Goal: Information Seeking & Learning: Understand process/instructions

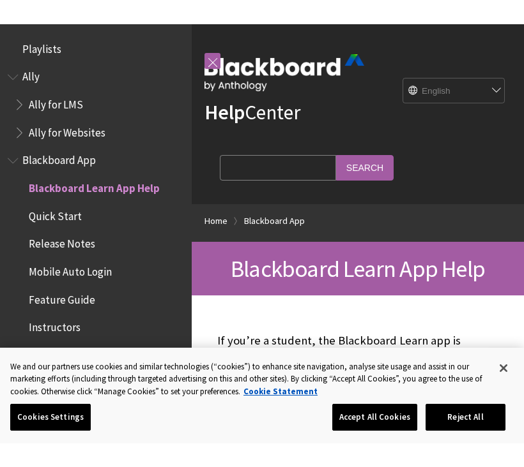
scroll to position [1552, 0]
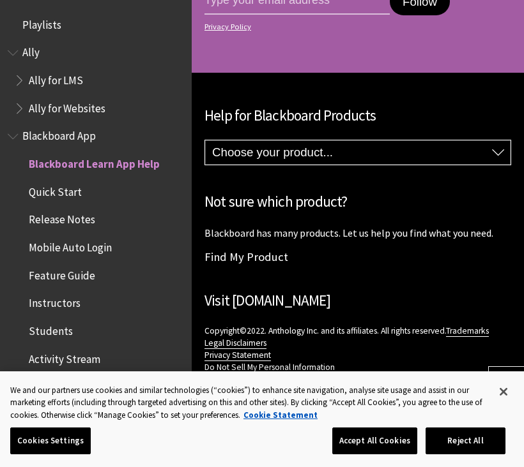
click at [499, 419] on link "Back to top" at bounding box center [476, 417] width 93 height 24
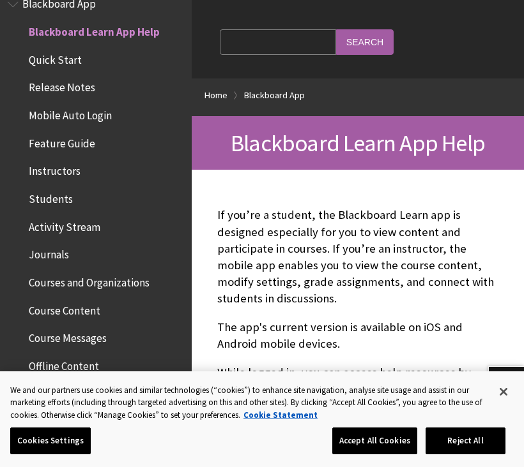
scroll to position [172, 0]
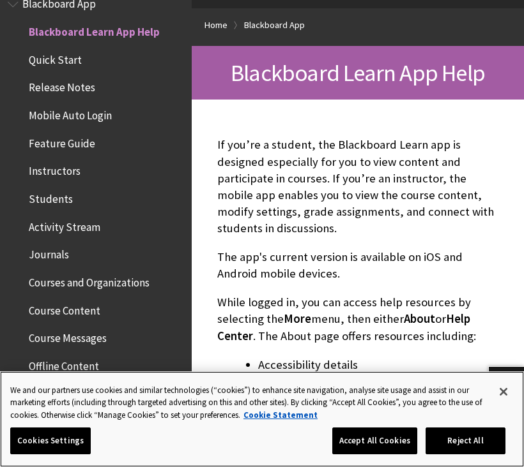
click at [391, 419] on button "Accept All Cookies" at bounding box center [374, 441] width 85 height 27
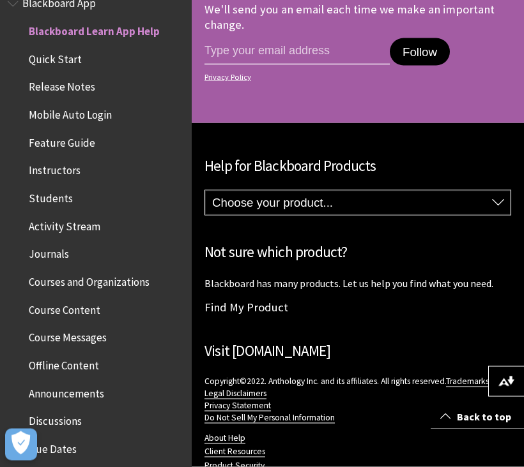
scroll to position [1364, 0]
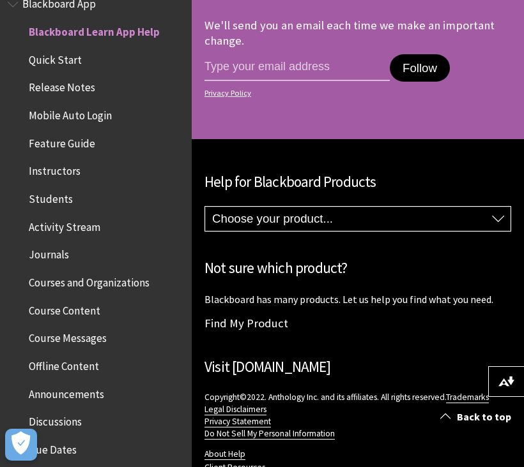
click at [469, 215] on select "Choose your product... Ally Blackboard App Blackboard Data Collaborate Communit…" at bounding box center [357, 219] width 305 height 24
select select "/Blackboard_App"
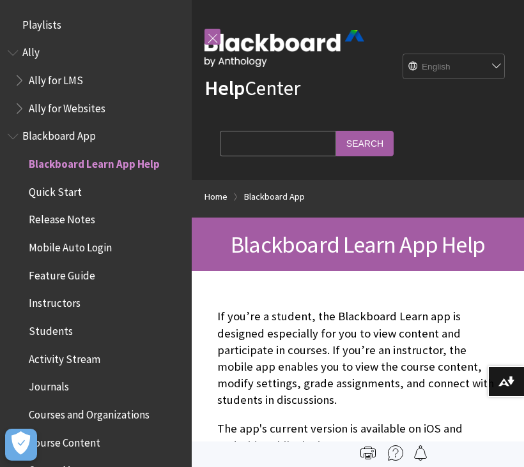
scroll to position [132, 0]
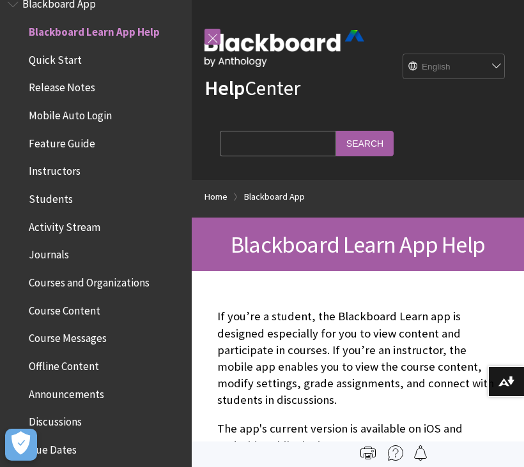
click at [457, 75] on select "English عربية Català Cymraeg Deutsch Español Suomi Français עברית Italiano 日本語 …" at bounding box center [454, 67] width 102 height 26
select select "/ar-sa/Blackboard_App"
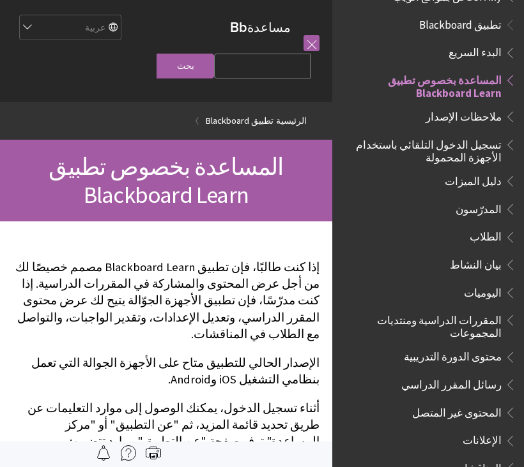
scroll to position [92, 0]
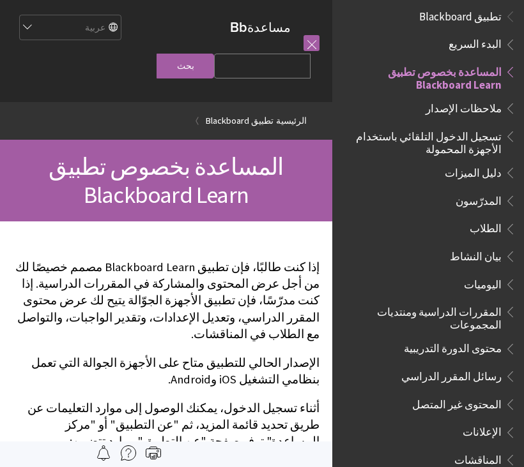
click at [475, 136] on span "تسجيل الدخول التلقائي باستخدام الأجهزة المحمولة" at bounding box center [424, 141] width 154 height 30
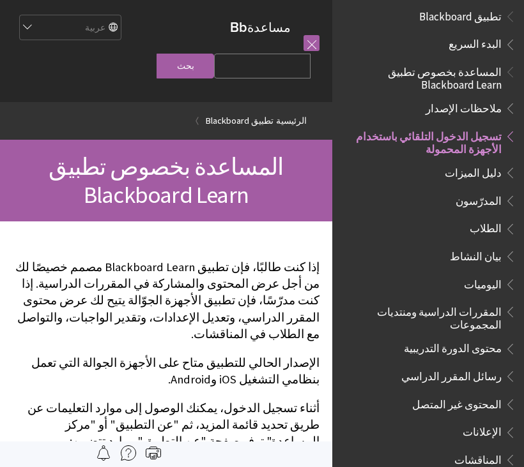
click at [477, 140] on span "تسجيل الدخول التلقائي باستخدام الأجهزة المحمولة" at bounding box center [424, 141] width 154 height 30
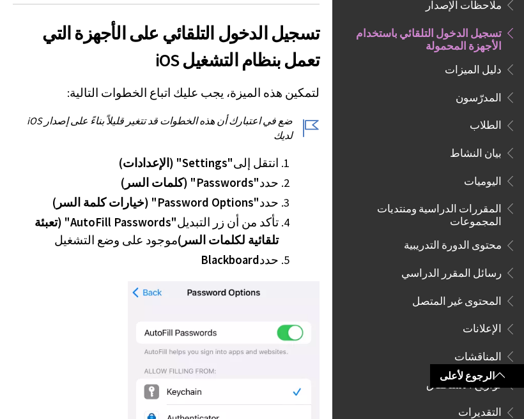
scroll to position [350, 0]
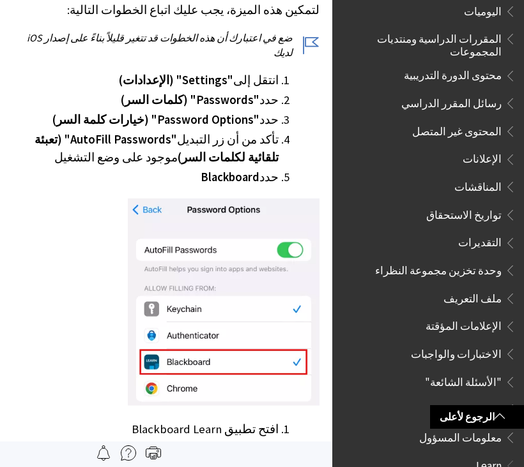
scroll to position [382, 0]
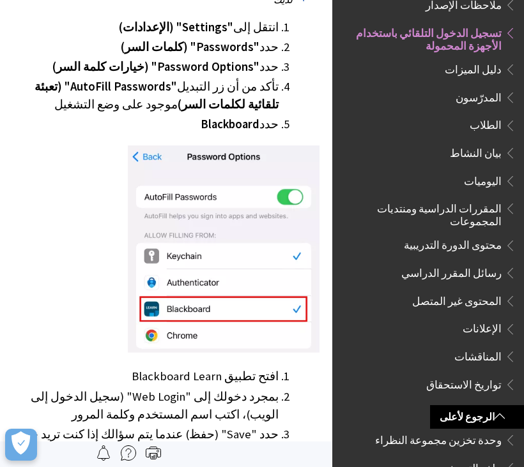
scroll to position [444, 0]
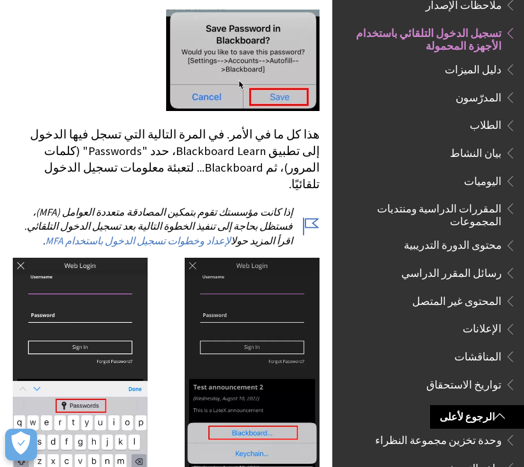
scroll to position [949, 0]
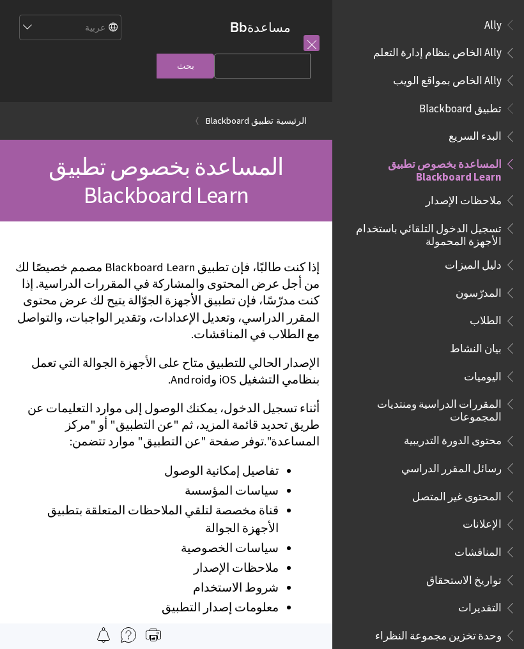
scroll to position [132, 0]
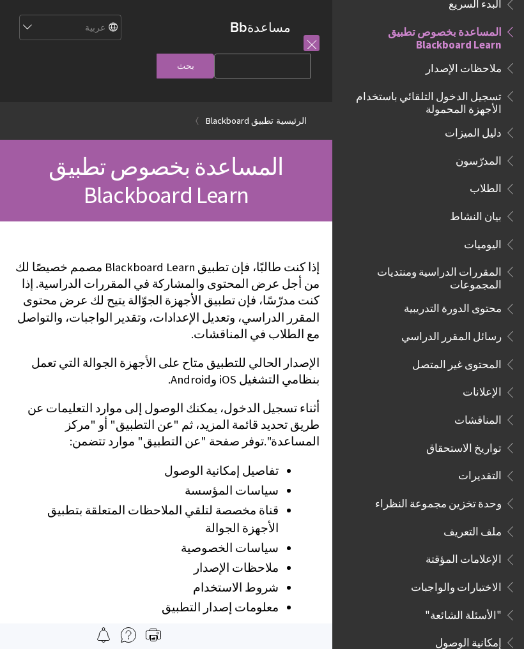
click at [490, 105] on span "تسجيل الدخول التلقائي باستخدام الأجهزة المحمولة" at bounding box center [424, 101] width 154 height 30
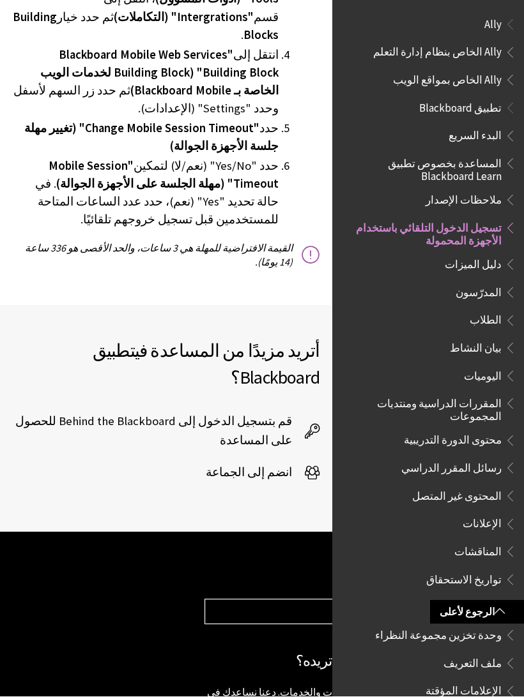
click at [497, 32] on span "Ally" at bounding box center [428, 25] width 176 height 22
click at [501, 24] on span "Book outline for Anthology Ally Help" at bounding box center [507, 22] width 13 height 16
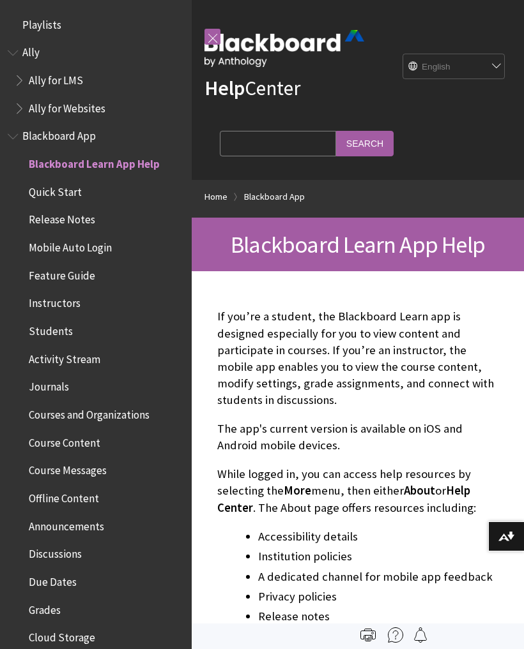
scroll to position [132, 0]
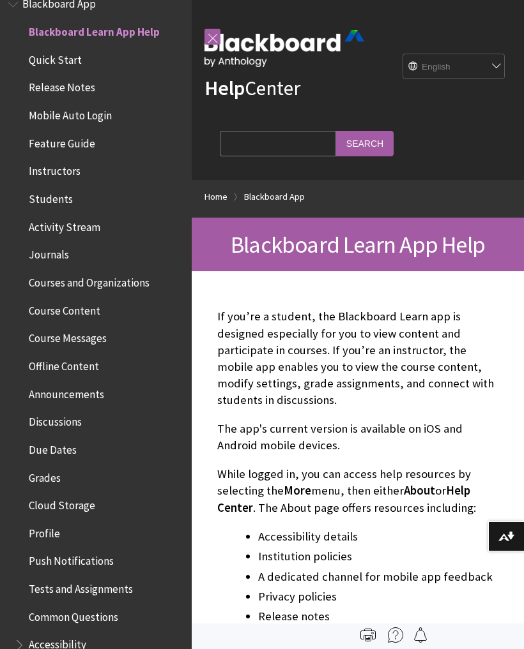
click at [453, 66] on select "English عربية Català Cymraeg Deutsch Español Suomi Français עברית Italiano 日本語 …" at bounding box center [454, 67] width 102 height 26
select select "/ar-sa/Blackboard_App"
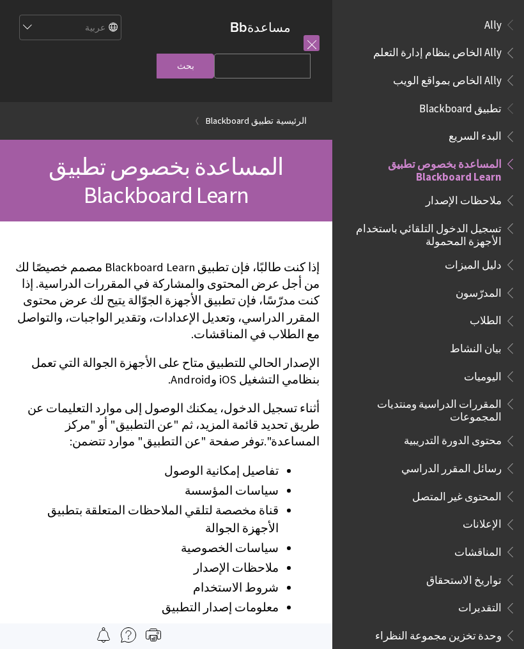
scroll to position [132, 0]
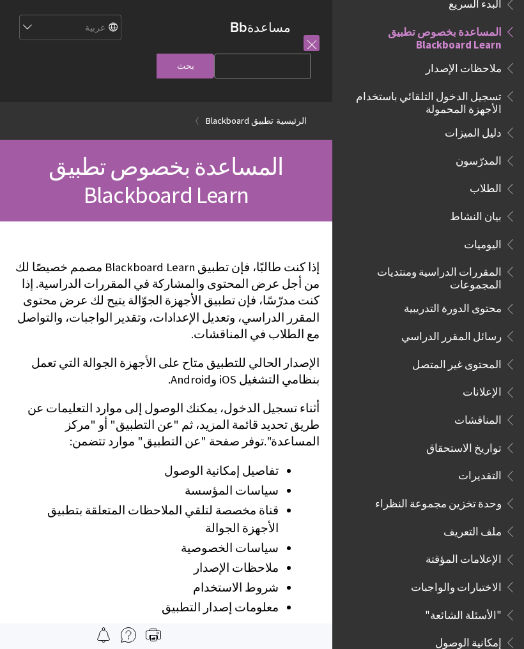
click at [460, 99] on span "تسجيل الدخول التلقائي باستخدام الأجهزة المحمولة" at bounding box center [424, 101] width 154 height 30
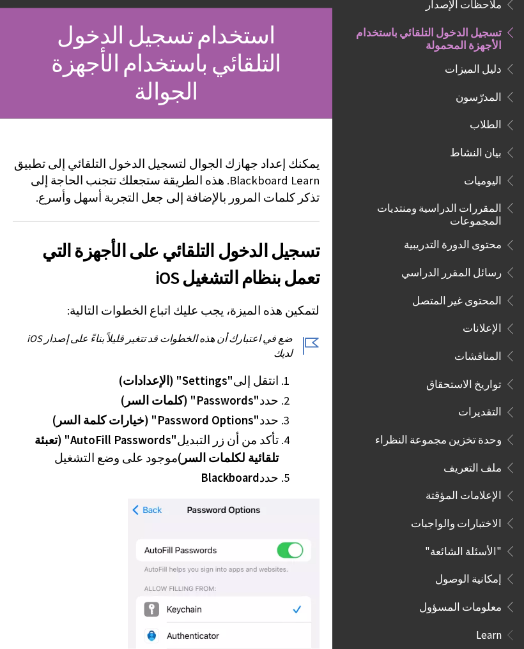
scroll to position [133, 0]
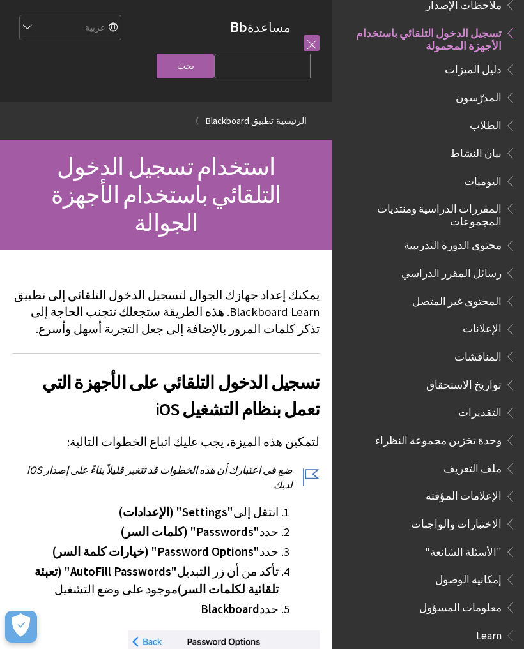
scroll to position [133, 0]
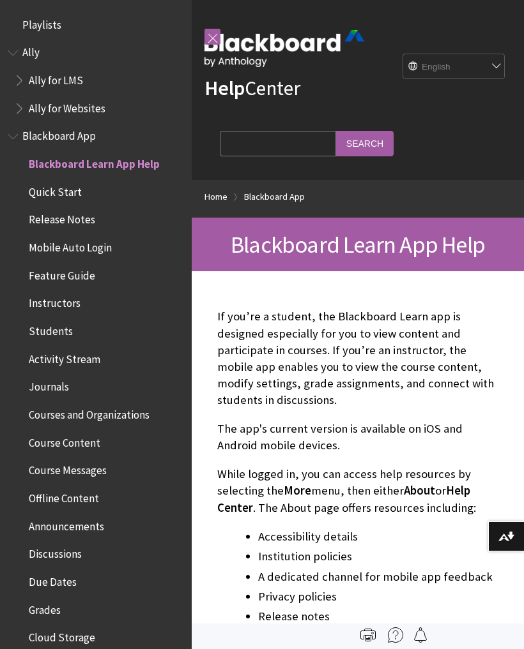
scroll to position [132, 0]
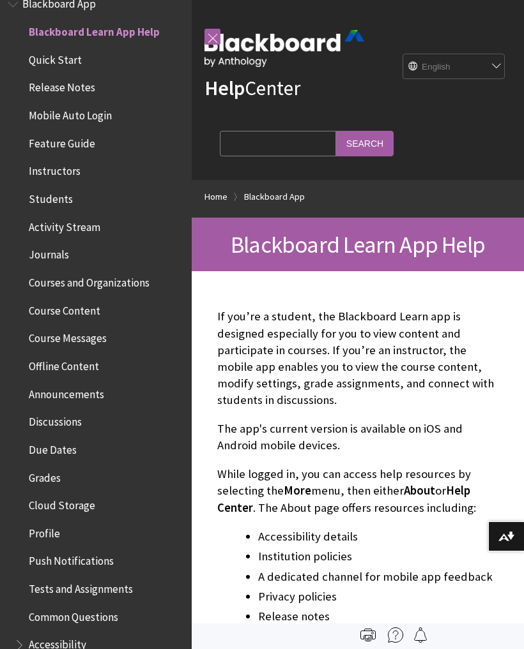
click at [438, 68] on select "English عربية Català Cymraeg Deutsch Español Suomi Français עברית Italiano 日本語 …" at bounding box center [454, 67] width 102 height 26
select select "/ar-sa/Blackboard_App"
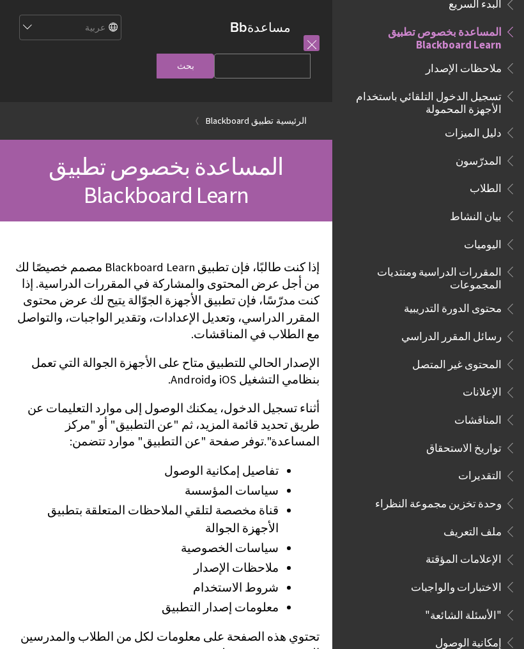
click at [477, 110] on span "تسجيل الدخول التلقائي باستخدام الأجهزة المحمولة" at bounding box center [424, 101] width 154 height 30
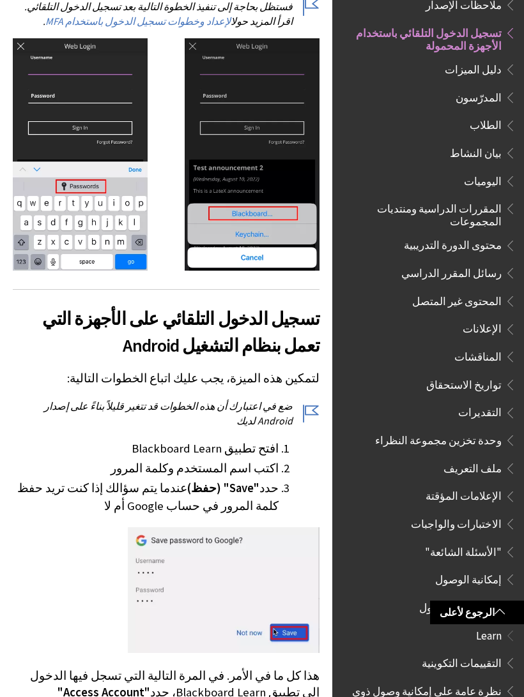
scroll to position [1185, 0]
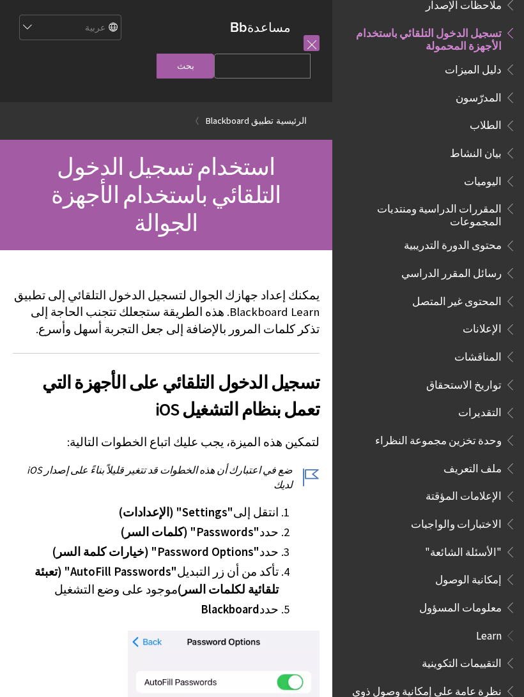
scroll to position [1185, 0]
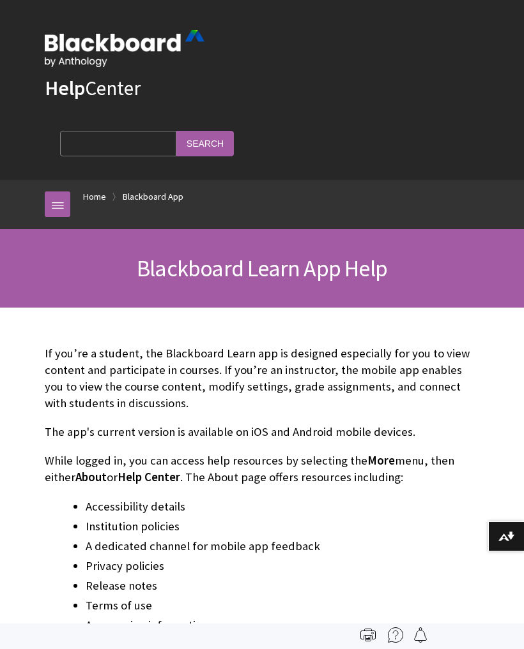
scroll to position [132, 0]
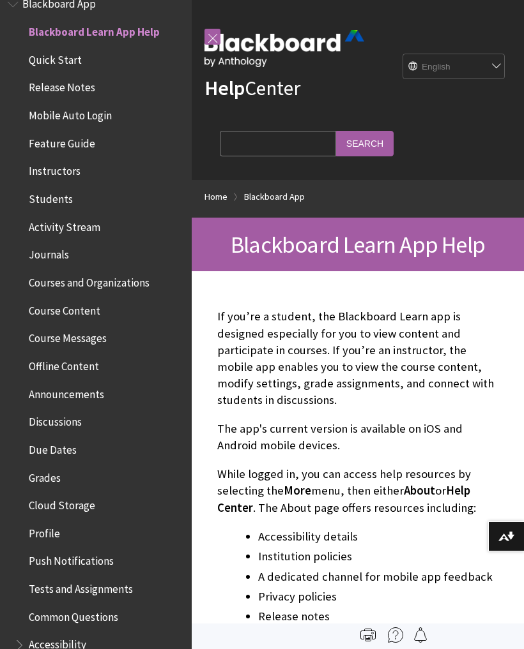
click at [448, 73] on select "English عربية Català Cymraeg Deutsch Español Suomi Français עברית Italiano 日本語 …" at bounding box center [454, 67] width 102 height 26
select select "/ar-sa/Blackboard_App"
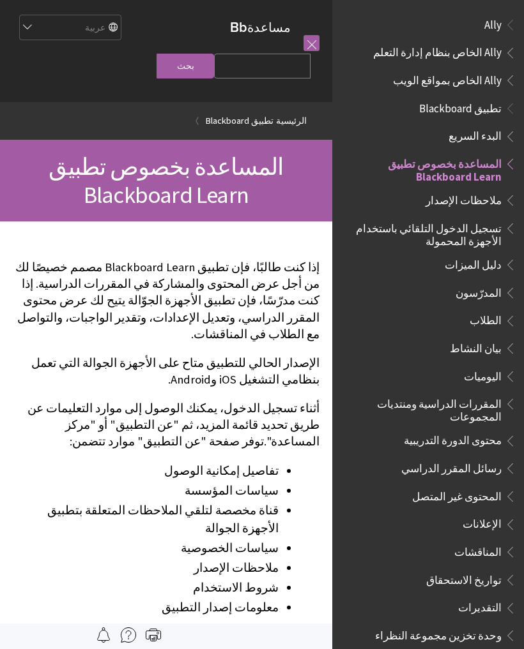
scroll to position [132, 0]
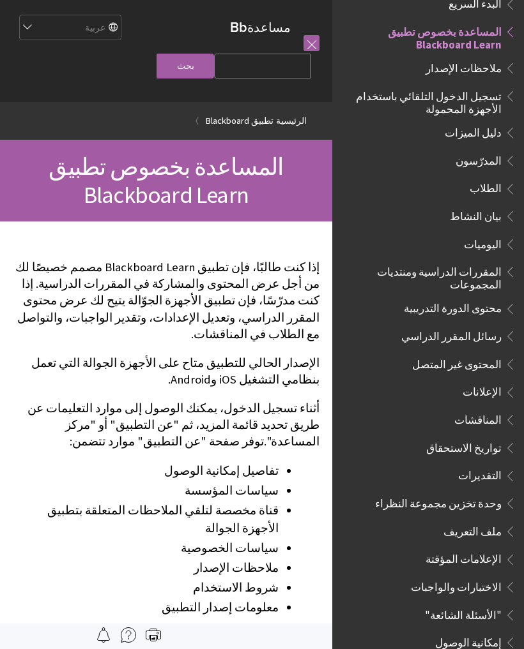
click at [427, 96] on span "تسجيل الدخول التلقائي باستخدام الأجهزة المحمولة" at bounding box center [424, 101] width 154 height 30
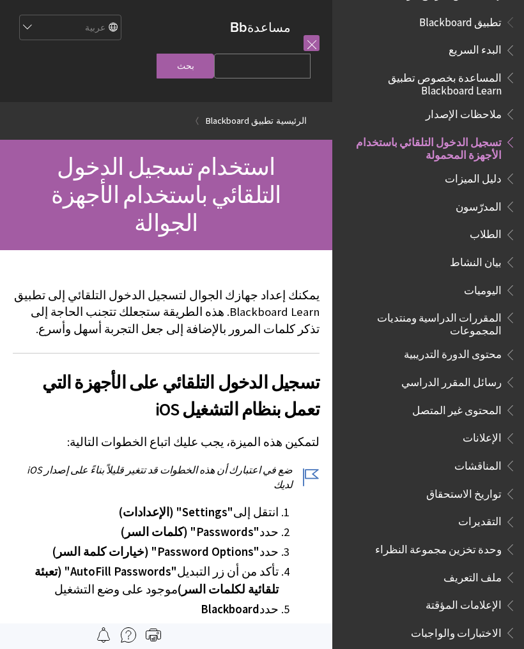
scroll to position [90, 0]
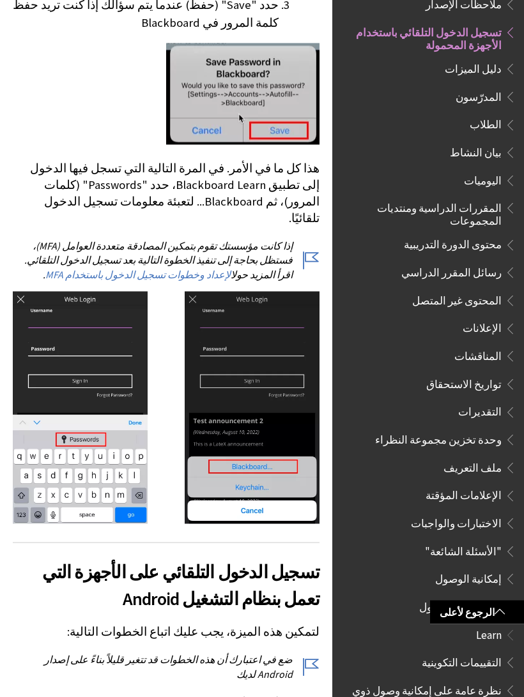
scroll to position [916, 0]
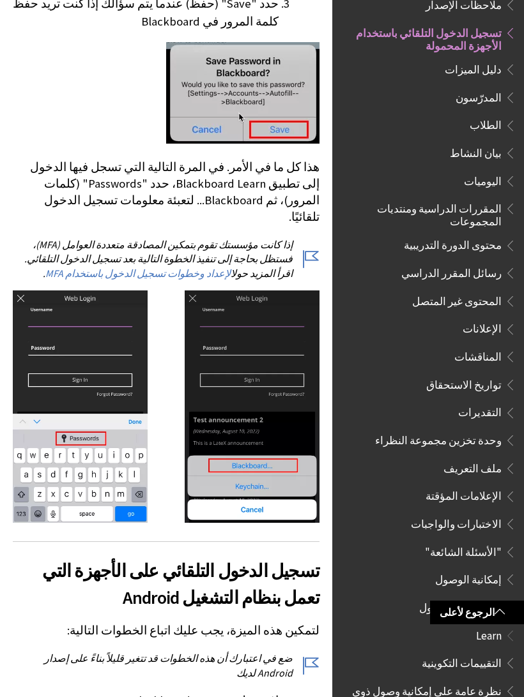
click at [230, 267] on link "الإعداد وخطوات تسجيل الدخول باستخدام MFA" at bounding box center [137, 273] width 185 height 13
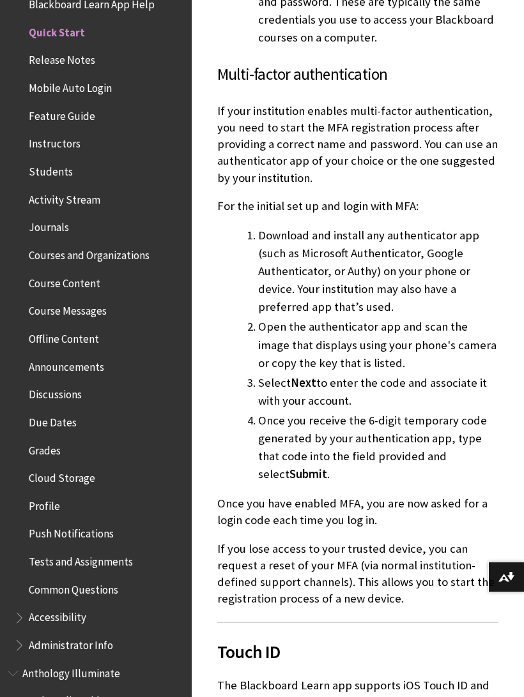
scroll to position [1453, 0]
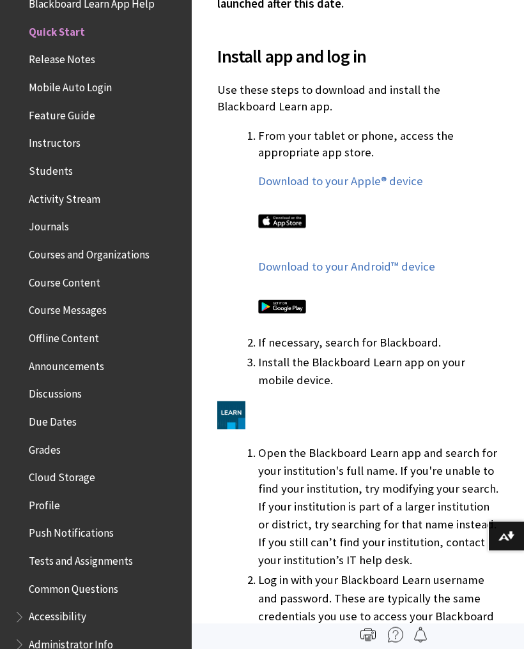
scroll to position [765, 0]
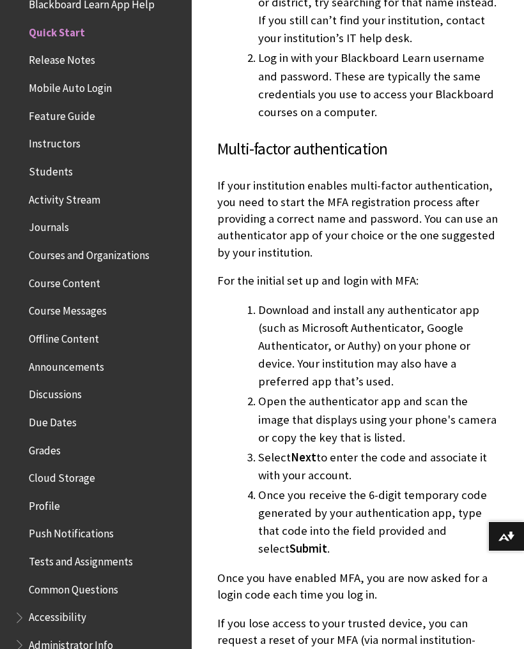
scroll to position [1453, 0]
